Goal: Find specific page/section: Find specific page/section

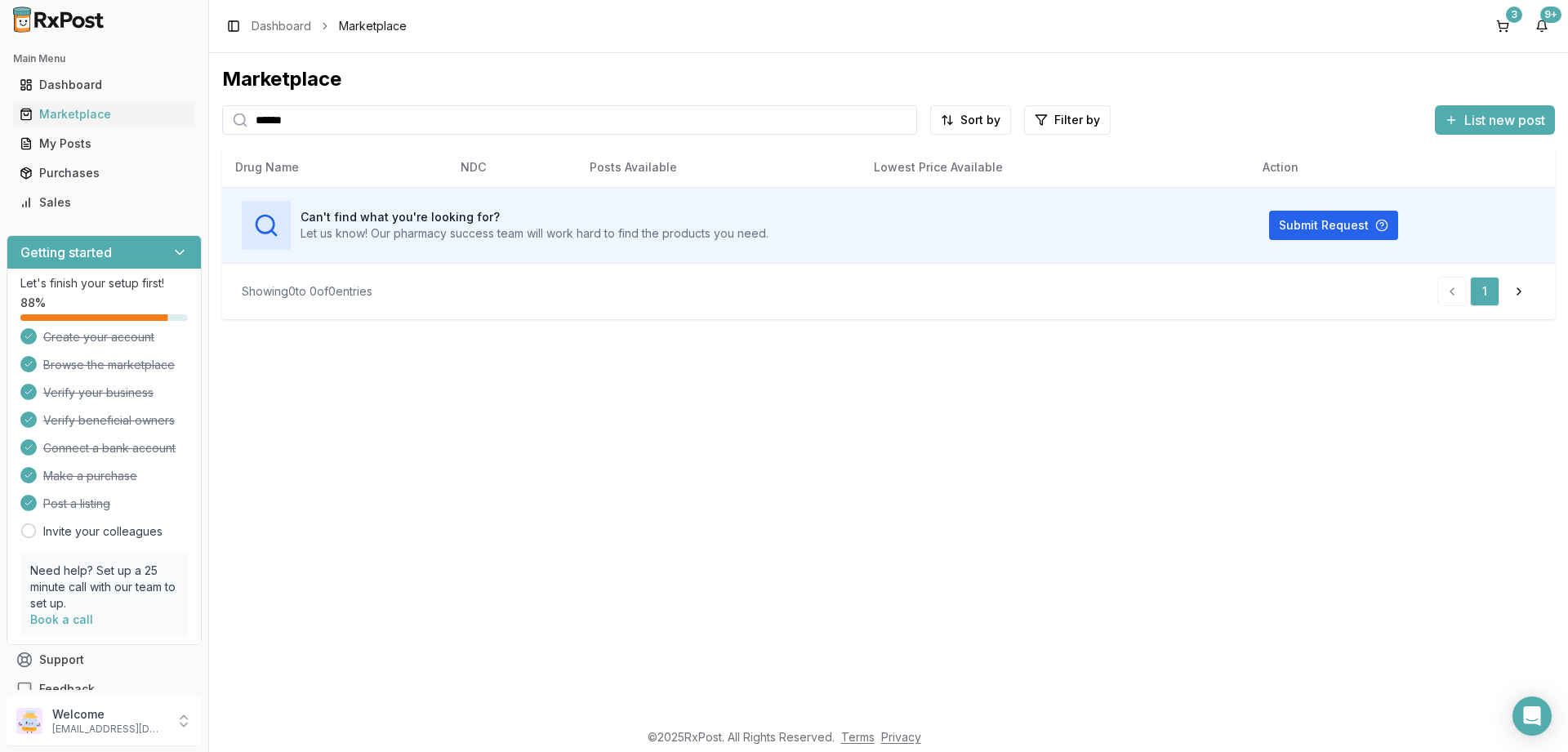
click at [326, 117] on input "******" at bounding box center [569, 120] width 695 height 29
type input "********"
click at [329, 124] on input "********" at bounding box center [569, 120] width 695 height 29
